Goal: Task Accomplishment & Management: Manage account settings

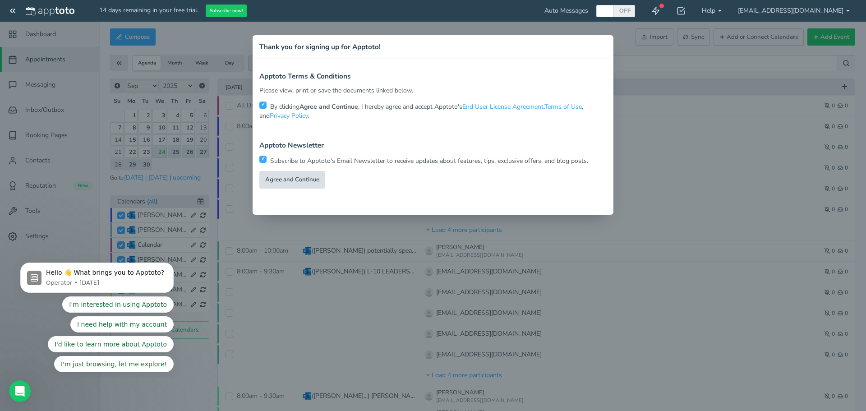
click at [291, 178] on link "Agree and Continue" at bounding box center [292, 180] width 66 height 18
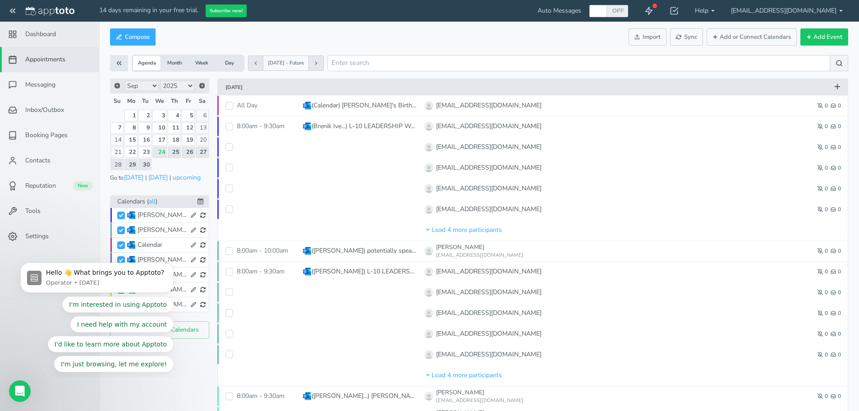
click at [39, 33] on span "Dashboard" at bounding box center [40, 34] width 31 height 9
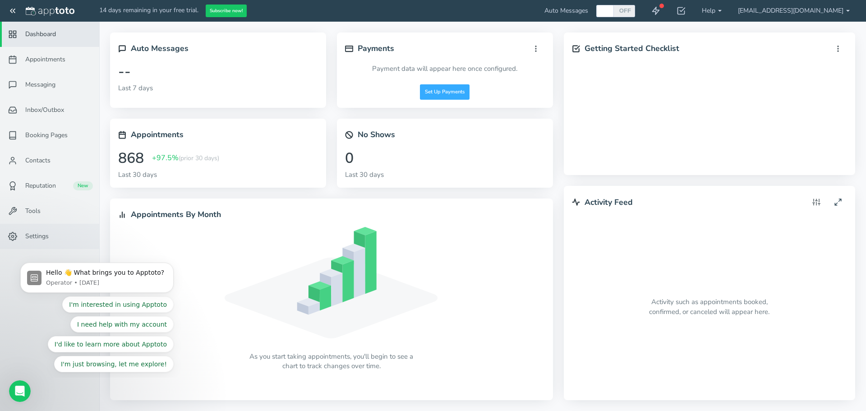
click at [33, 238] on span "Settings" at bounding box center [36, 236] width 23 height 9
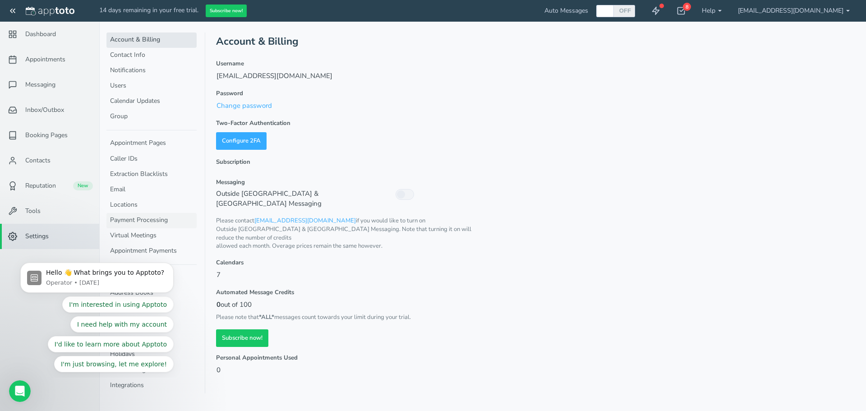
click at [142, 220] on link "Payment Processing" at bounding box center [151, 220] width 90 height 15
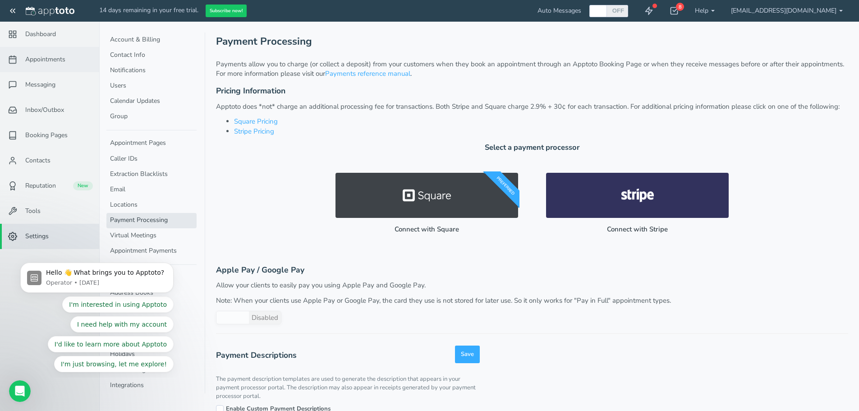
click at [49, 59] on span "Appointments" at bounding box center [45, 59] width 40 height 9
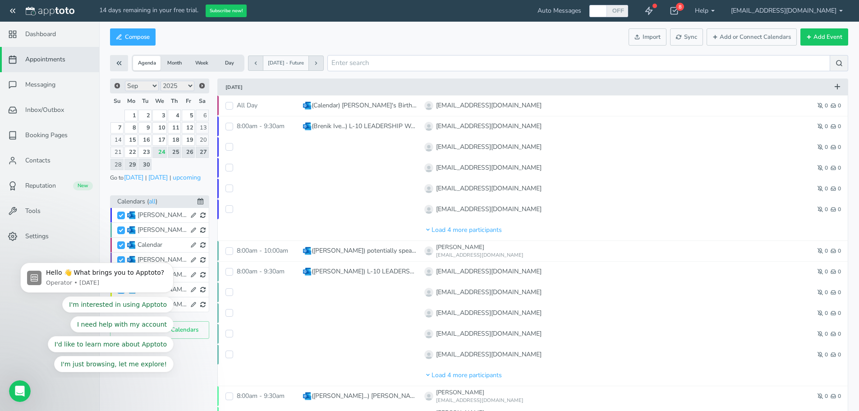
click at [16, 386] on icon "Open Intercom Messenger" at bounding box center [18, 390] width 15 height 15
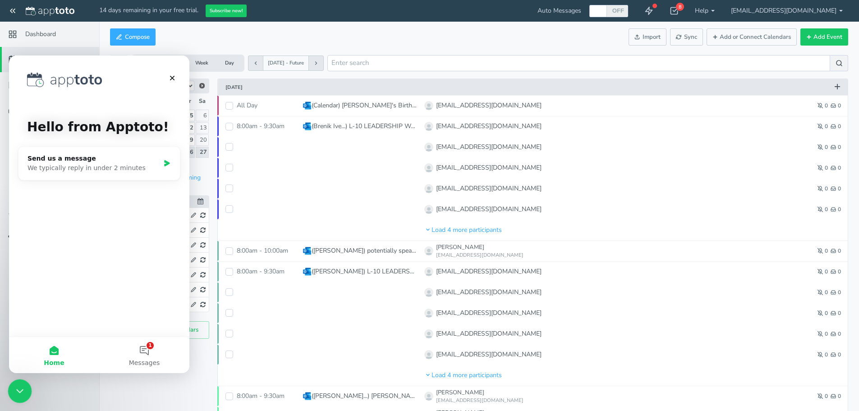
click at [16, 387] on icon "Close Intercom Messenger" at bounding box center [18, 389] width 11 height 11
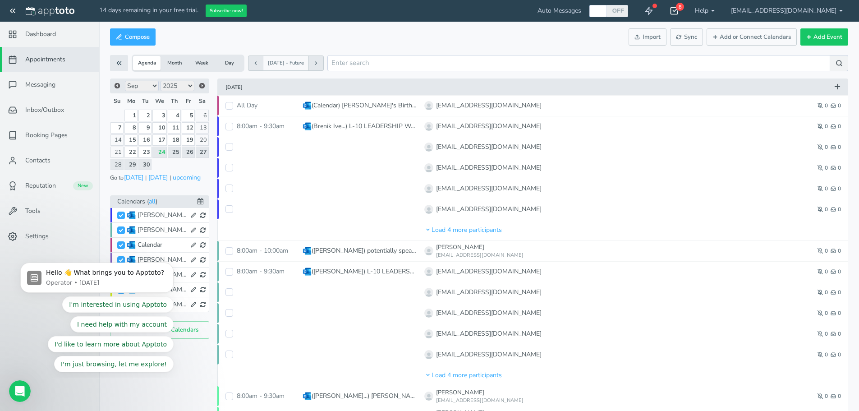
click at [679, 13] on icon at bounding box center [674, 10] width 9 height 9
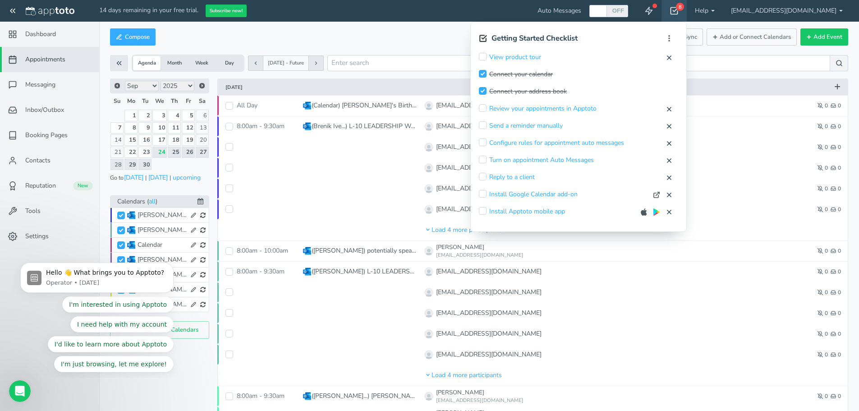
click at [679, 13] on icon at bounding box center [674, 10] width 9 height 9
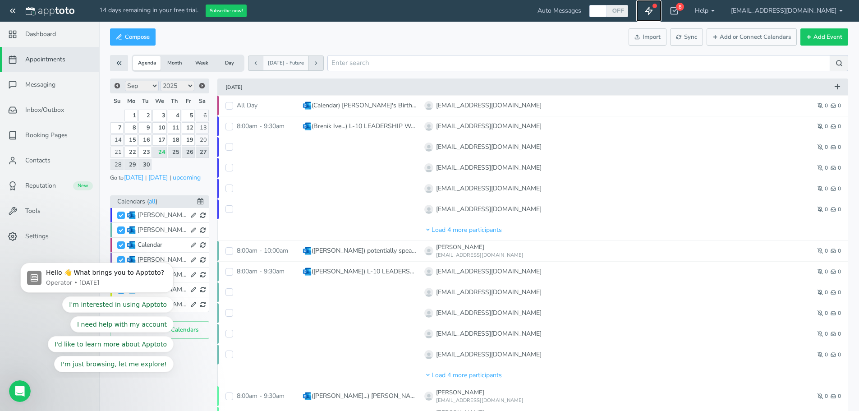
click at [654, 7] on icon at bounding box center [649, 10] width 9 height 9
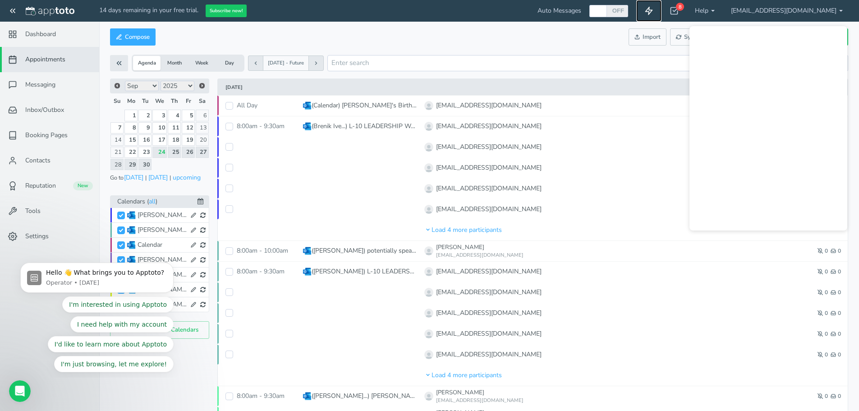
click at [662, 18] on link at bounding box center [649, 11] width 25 height 22
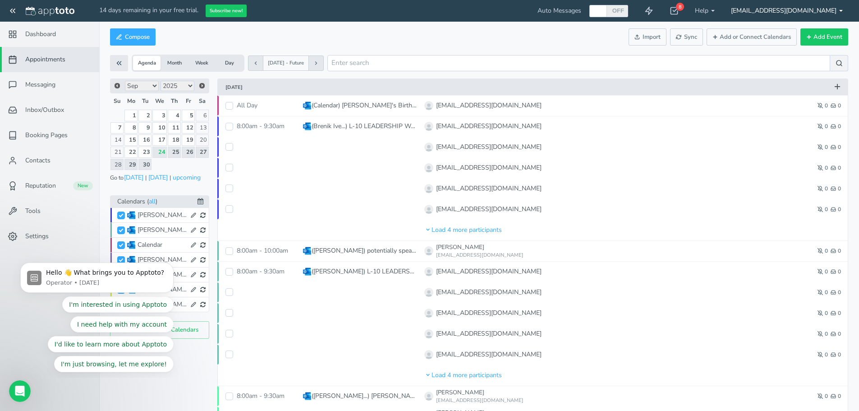
click at [821, 11] on link "[EMAIL_ADDRESS][DOMAIN_NAME]" at bounding box center [787, 11] width 128 height 22
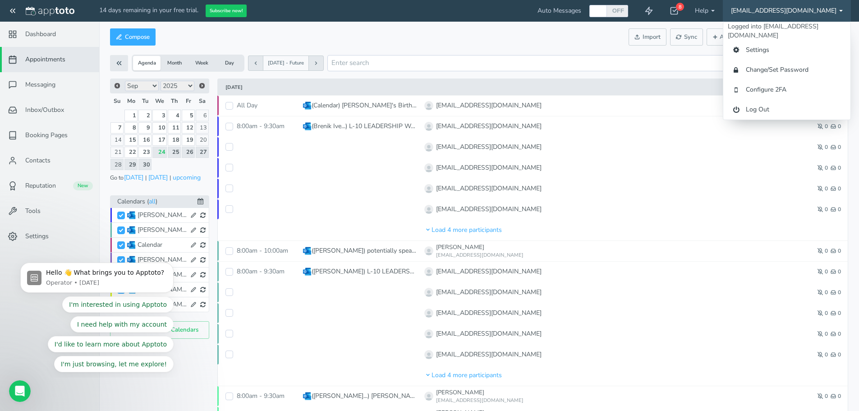
click at [821, 11] on link "[EMAIL_ADDRESS][DOMAIN_NAME]" at bounding box center [787, 11] width 128 height 22
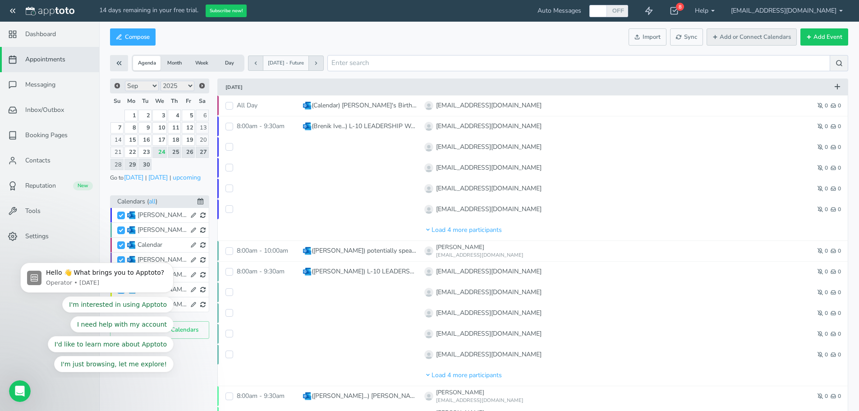
click at [760, 39] on button "Add or Connect Calendars" at bounding box center [752, 37] width 90 height 18
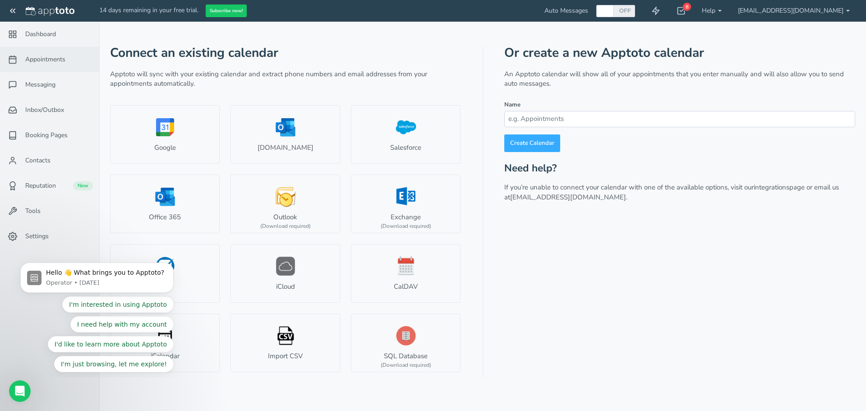
click at [35, 61] on span "Appointments" at bounding box center [45, 59] width 40 height 9
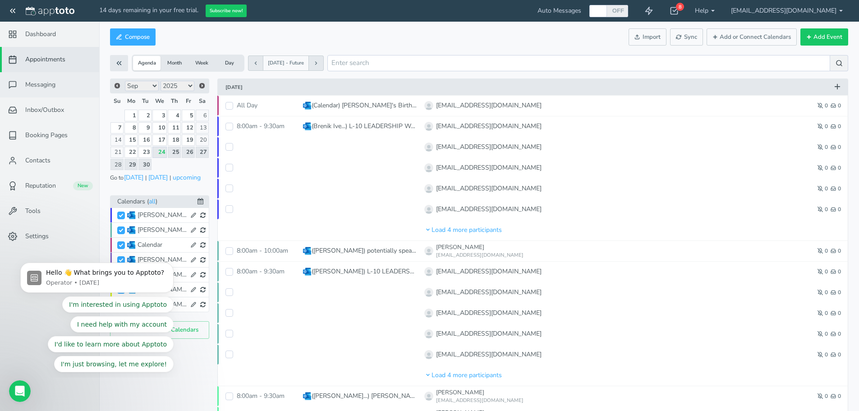
click at [35, 79] on link "Messaging" at bounding box center [49, 84] width 99 height 25
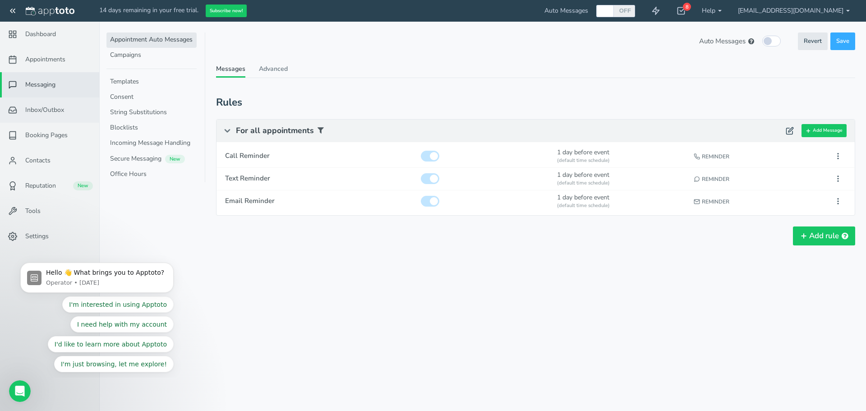
click at [37, 114] on span "Inbox/Outbox" at bounding box center [44, 110] width 39 height 9
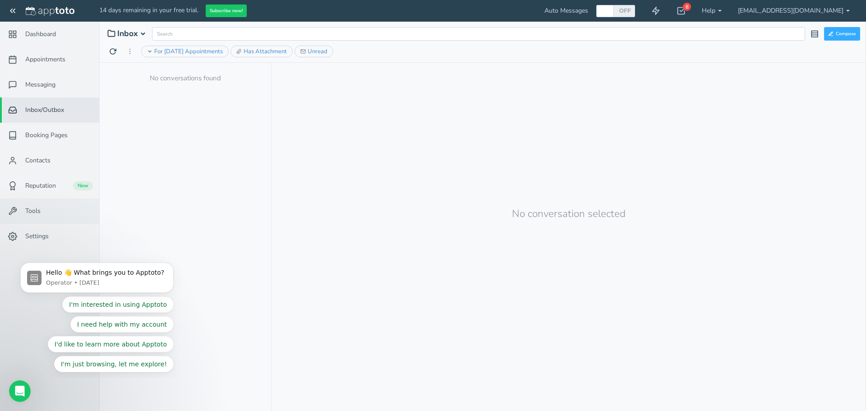
click at [23, 216] on link "Tools" at bounding box center [49, 210] width 99 height 25
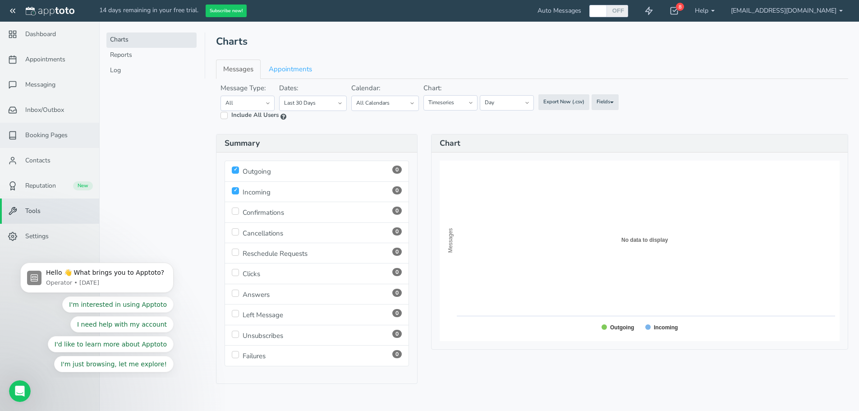
click at [39, 132] on span "Booking Pages" at bounding box center [46, 135] width 42 height 9
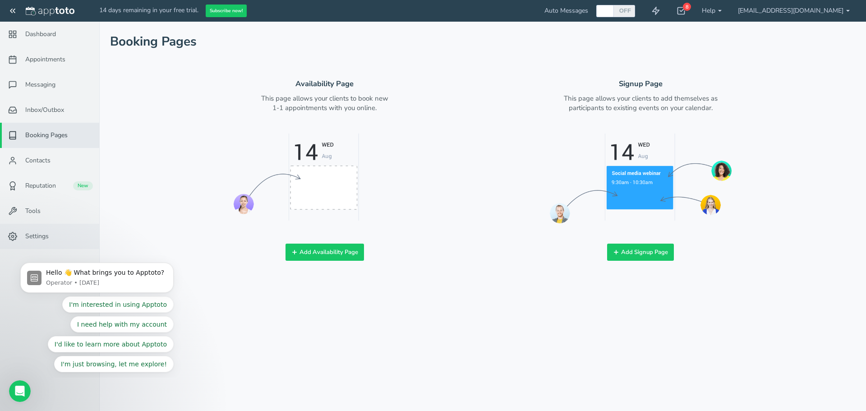
click at [36, 236] on span "Settings" at bounding box center [36, 236] width 23 height 9
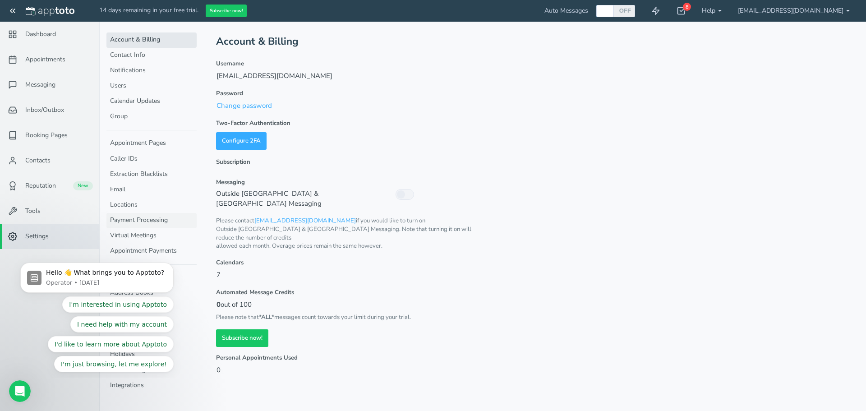
click at [131, 221] on link "Payment Processing" at bounding box center [151, 220] width 90 height 15
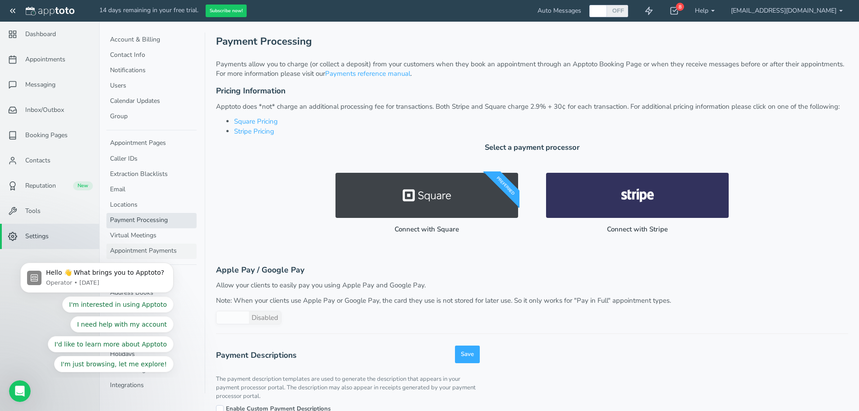
click at [134, 250] on link "Appointment Payments" at bounding box center [151, 251] width 90 height 15
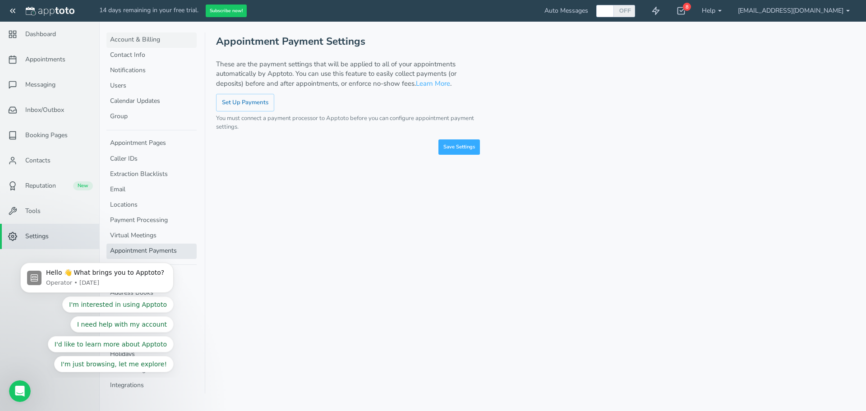
click at [134, 43] on link "Account & Billing" at bounding box center [151, 39] width 90 height 15
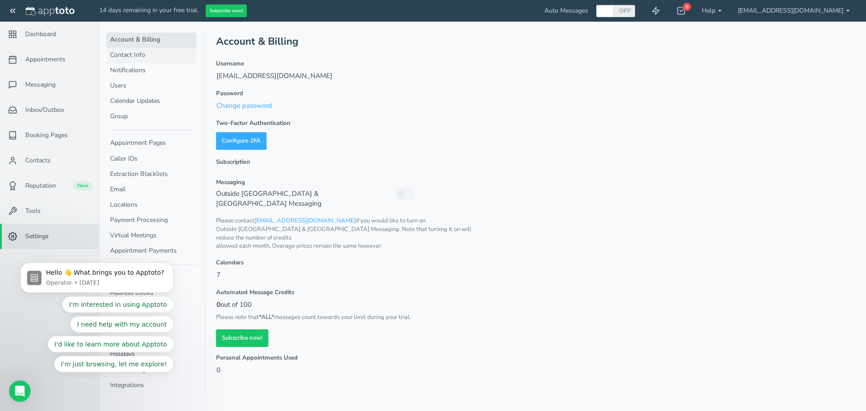
click at [131, 52] on link "Contact Info" at bounding box center [151, 55] width 90 height 15
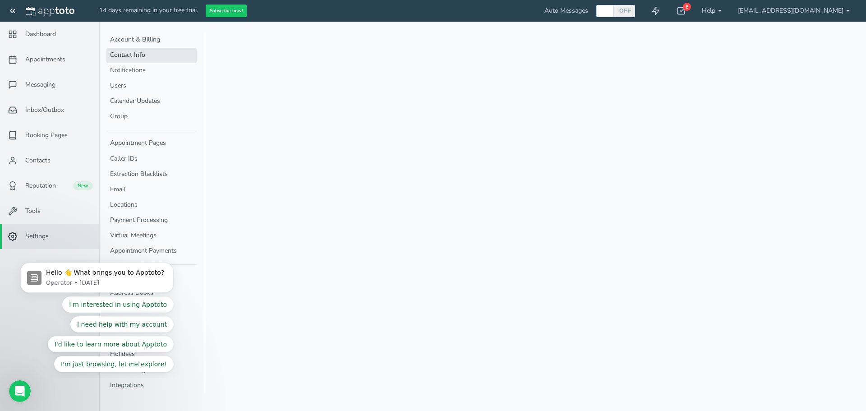
select select "720"
select select "1200"
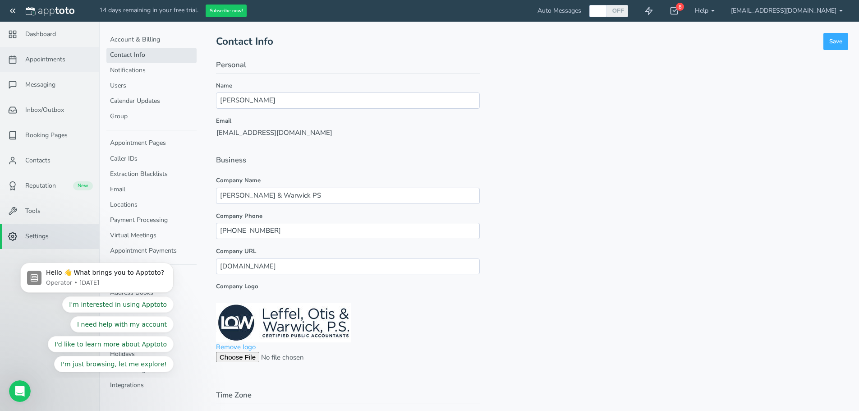
click at [42, 57] on span "Appointments" at bounding box center [45, 59] width 40 height 9
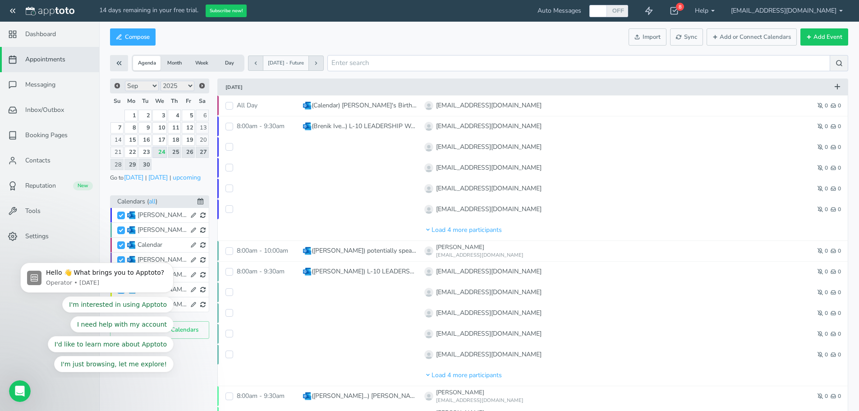
click at [162, 152] on link "24" at bounding box center [159, 152] width 14 height 11
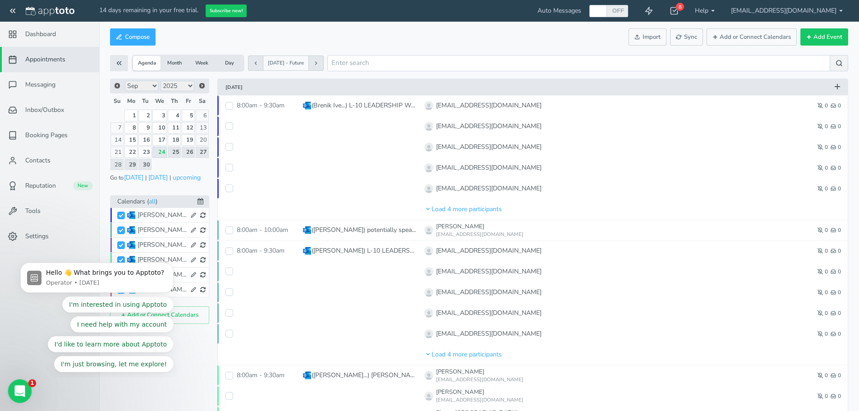
click at [17, 390] on icon "Open Intercom Messenger" at bounding box center [18, 390] width 15 height 15
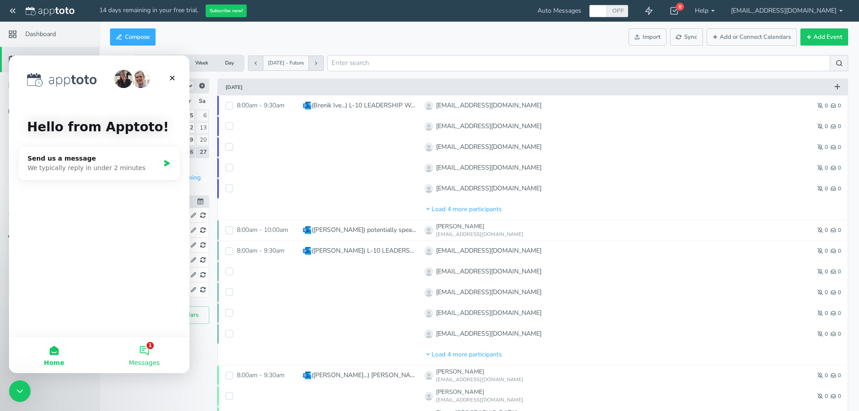
click at [144, 351] on button "1 Messages" at bounding box center [144, 355] width 90 height 36
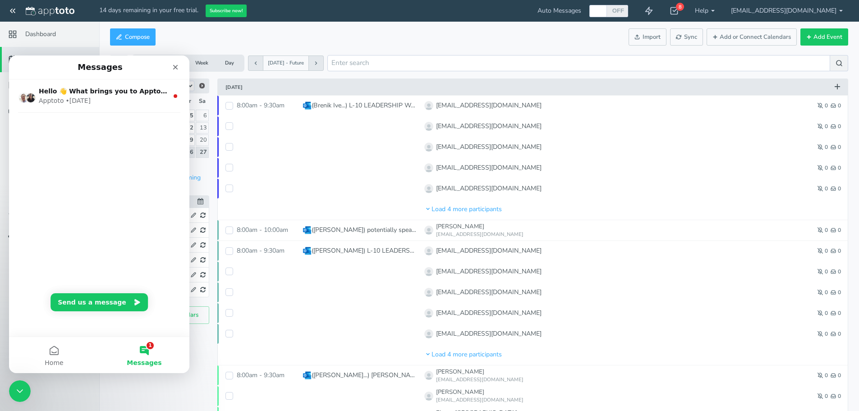
click at [79, 392] on nav "Dashboard Appointments Messaging Inbox/Outbox 0 Booking Pages" at bounding box center [50, 227] width 100 height 411
click at [175, 64] on icon "Close" at bounding box center [175, 67] width 7 height 7
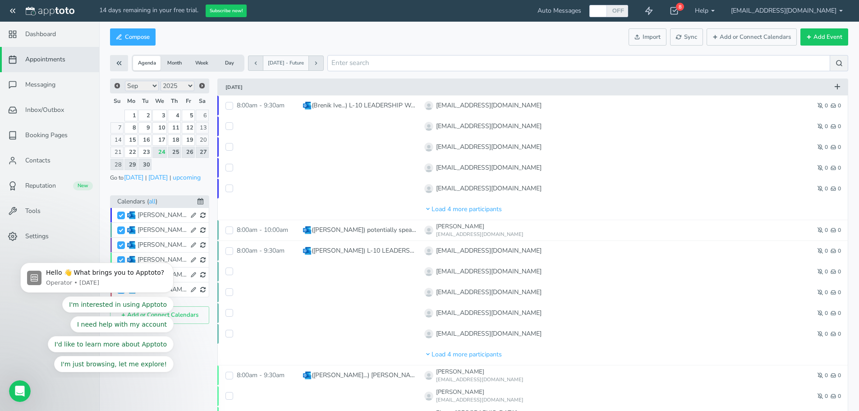
click at [24, 344] on div "I'm interested in using Apptoto I need help with my account I'd like to learn m…" at bounding box center [96, 334] width 153 height 76
